Goal: Task Accomplishment & Management: Use online tool/utility

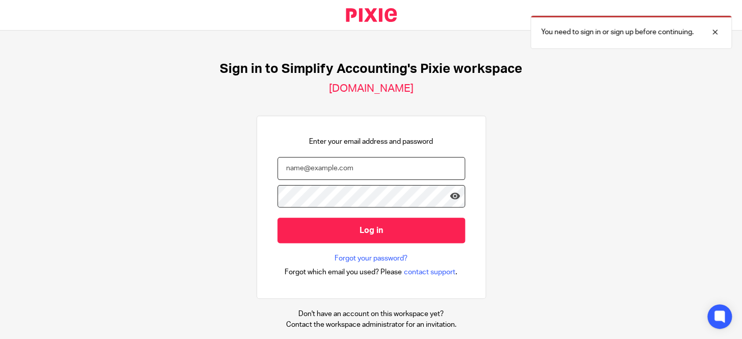
click at [293, 168] on input "email" at bounding box center [371, 168] width 188 height 23
click at [711, 30] on div at bounding box center [708, 32] width 28 height 12
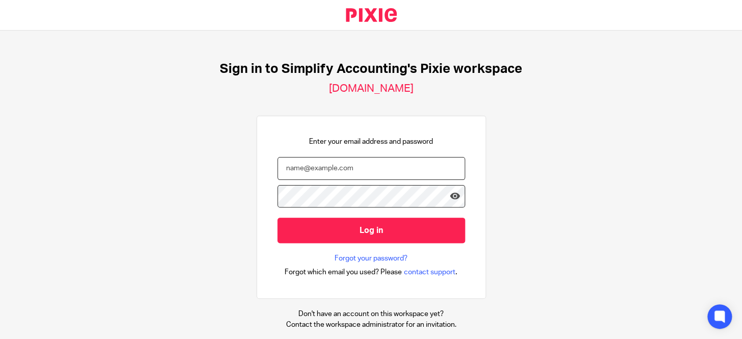
click at [345, 175] on input "email" at bounding box center [371, 168] width 188 height 23
type input "info@simplifyaccounting.ca"
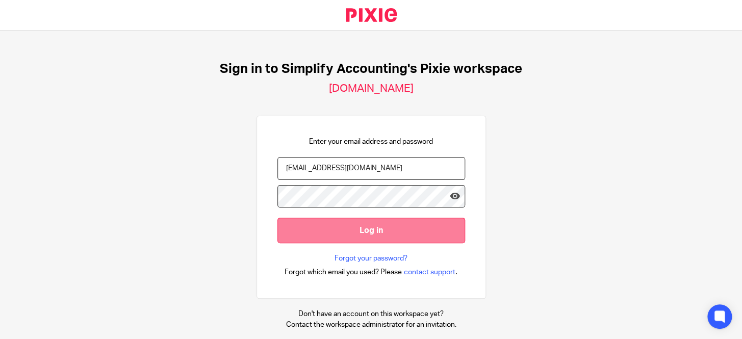
click at [397, 231] on input "Log in" at bounding box center [371, 230] width 188 height 25
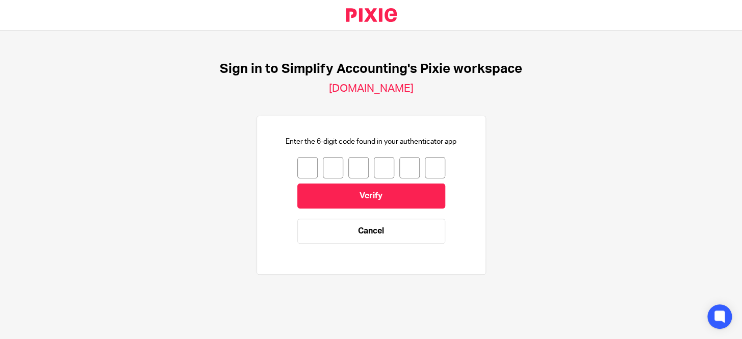
click at [298, 172] on input "number" at bounding box center [307, 167] width 20 height 21
type input "4"
type input "8"
type input "2"
type input "5"
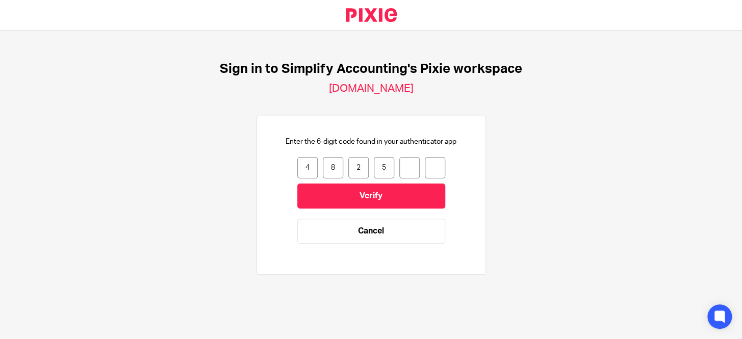
type input "1"
type input "8"
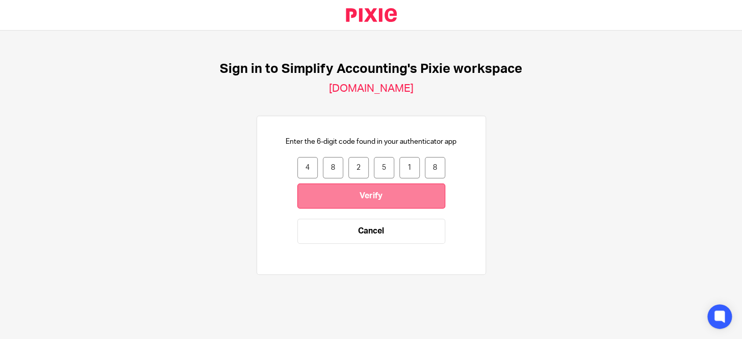
click at [325, 193] on input "Verify" at bounding box center [371, 196] width 148 height 25
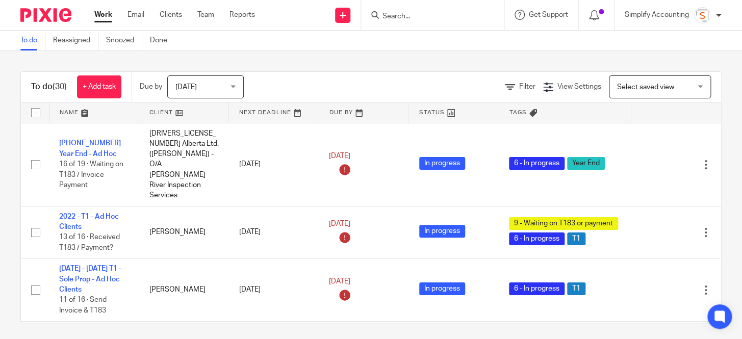
click at [436, 21] on form at bounding box center [436, 15] width 109 height 13
click at [404, 14] on input "Search" at bounding box center [428, 16] width 92 height 9
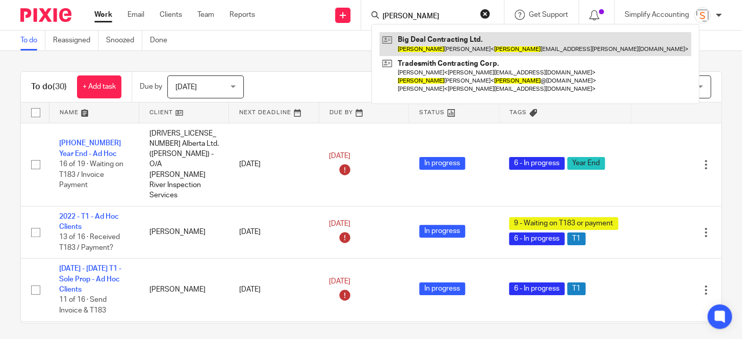
type input "jared"
click at [419, 46] on link at bounding box center [535, 43] width 312 height 23
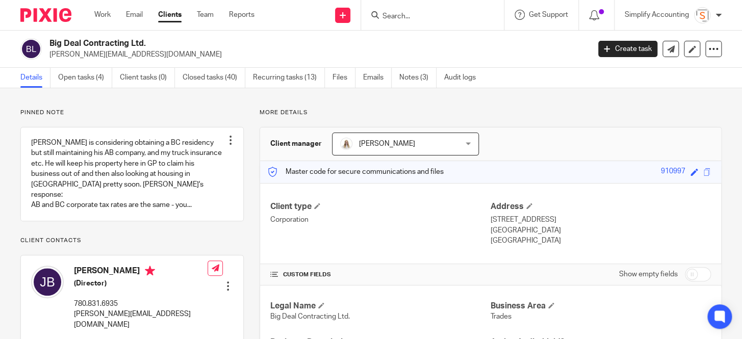
click at [401, 14] on input "Search" at bounding box center [428, 16] width 92 height 9
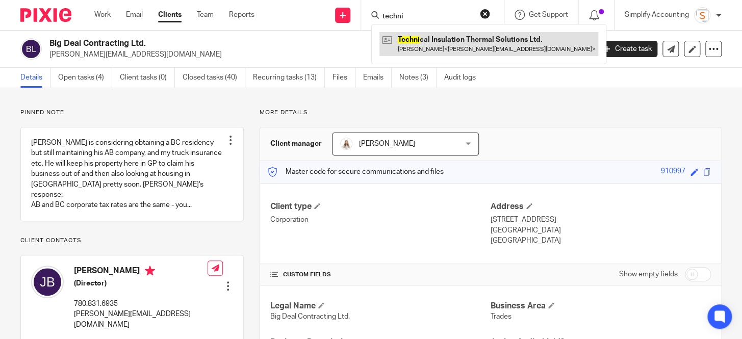
type input "techni"
click at [423, 44] on link at bounding box center [488, 43] width 219 height 23
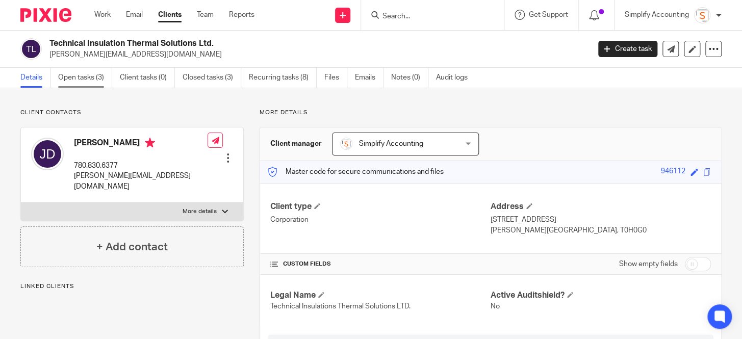
click at [82, 81] on link "Open tasks (3)" at bounding box center [85, 78] width 54 height 20
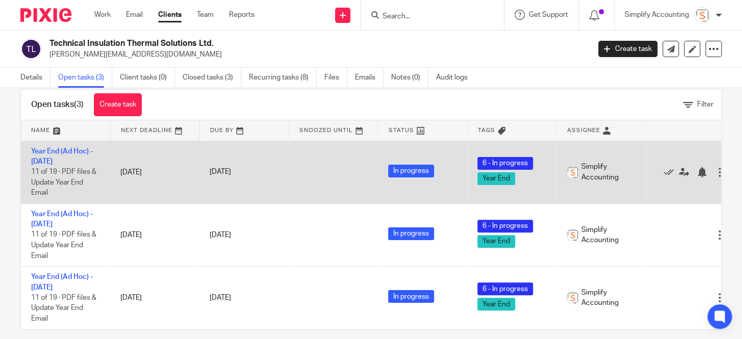
scroll to position [36, 0]
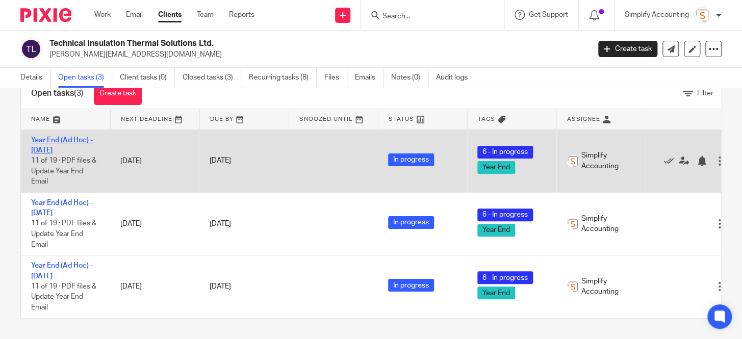
click at [71, 140] on link "Year End (Ad Hoc) - December 2022" at bounding box center [62, 145] width 62 height 17
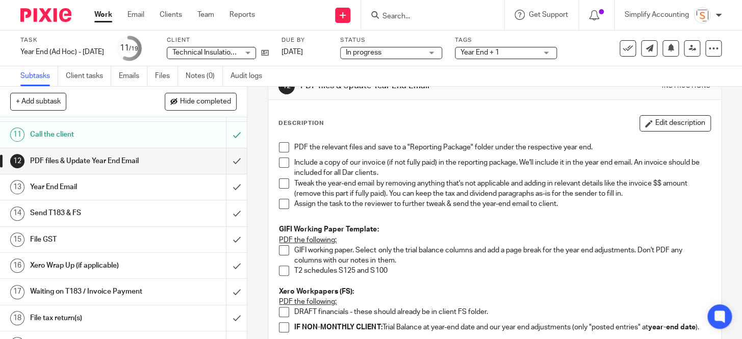
scroll to position [46, 0]
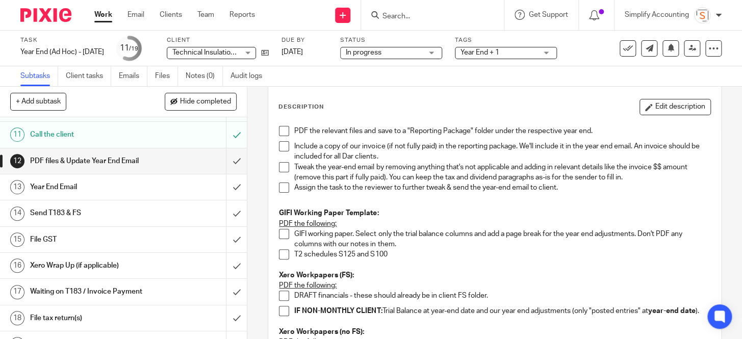
click at [280, 233] on span at bounding box center [284, 234] width 10 height 10
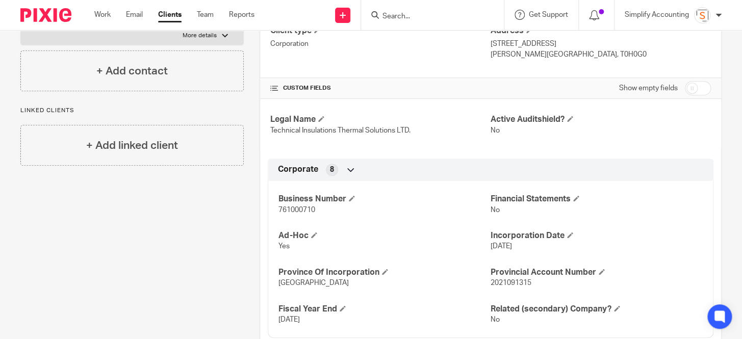
scroll to position [185, 0]
